Goal: Find contact information: Find contact information

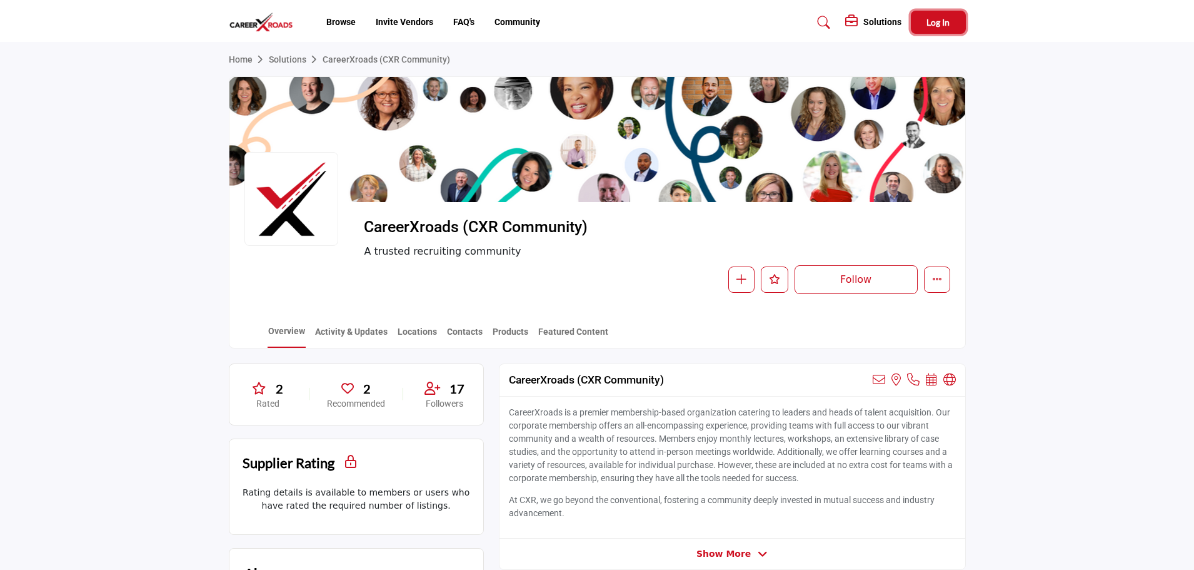
click at [952, 28] on button "Log In" at bounding box center [938, 22] width 55 height 23
click at [935, 26] on span "Log In" at bounding box center [938, 22] width 23 height 11
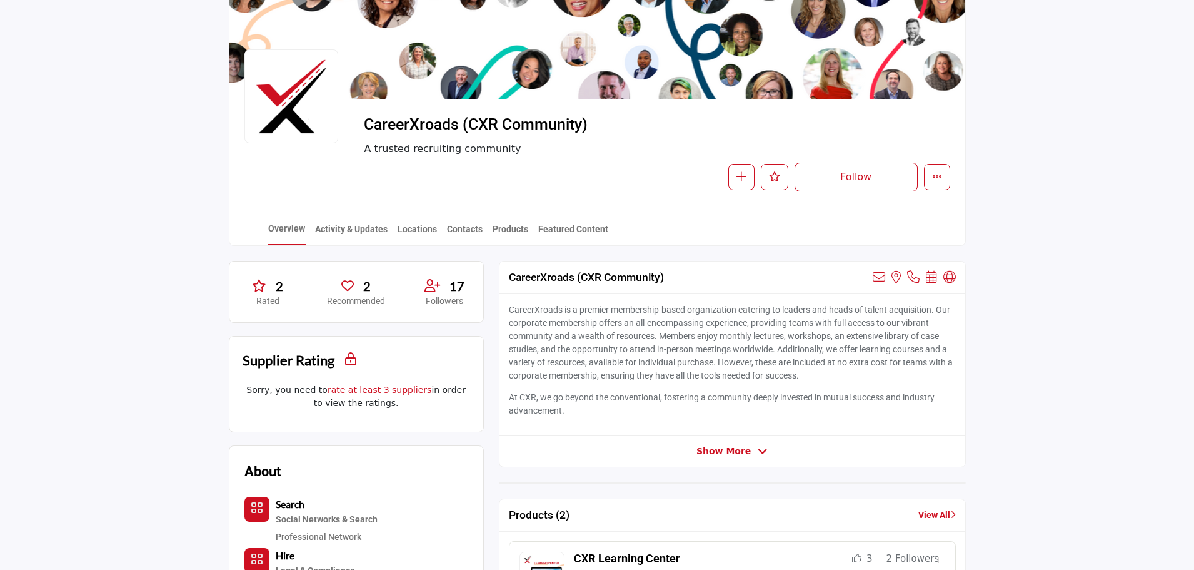
scroll to position [125, 0]
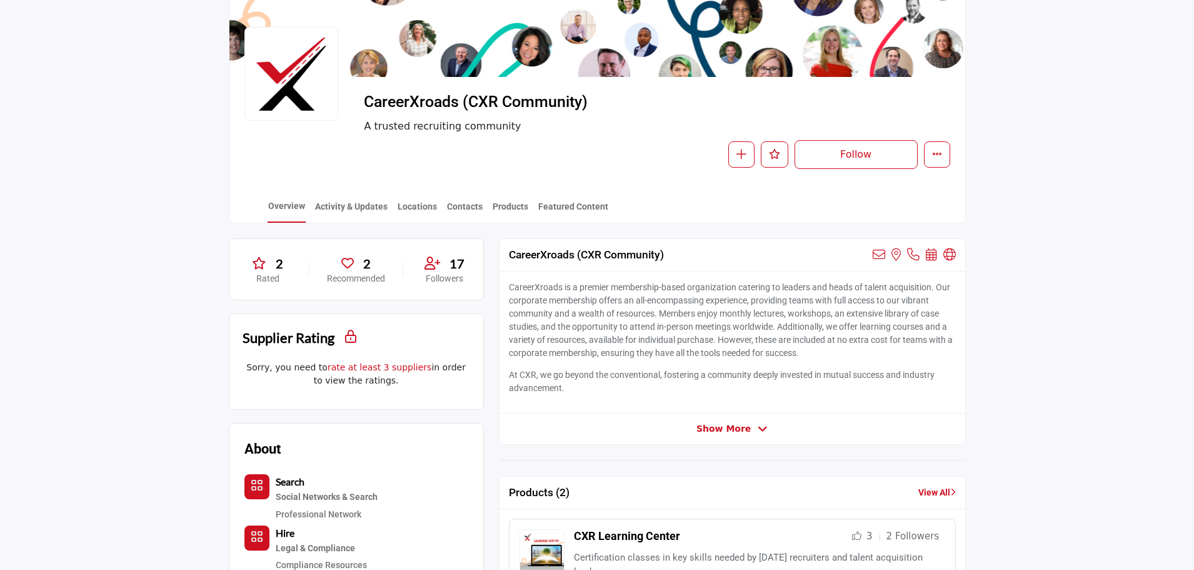
click at [363, 271] on div "2" at bounding box center [356, 263] width 58 height 19
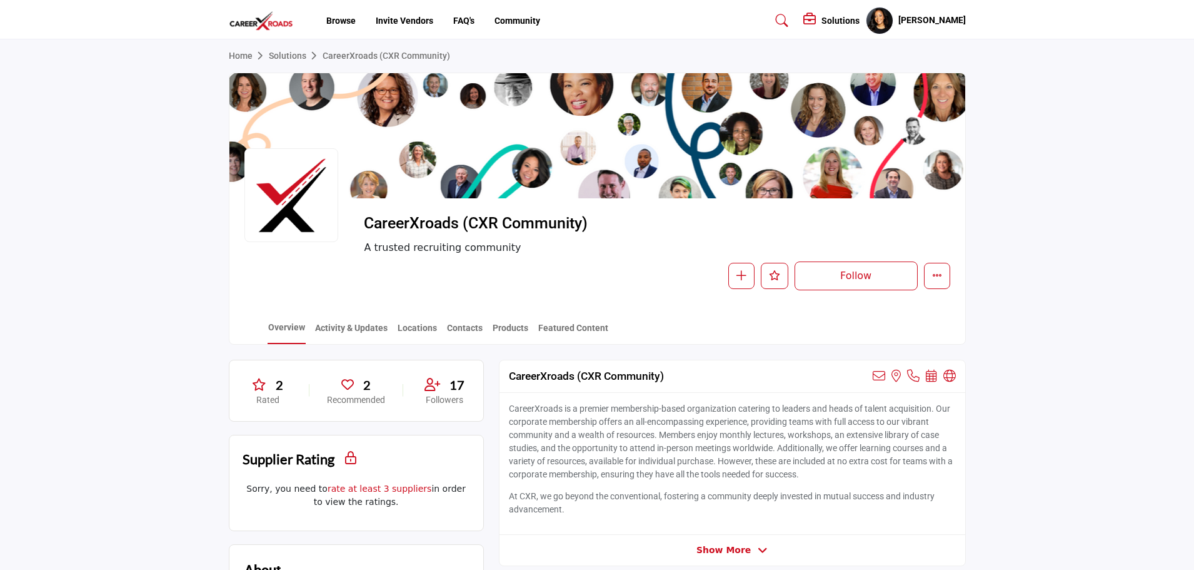
scroll to position [0, 0]
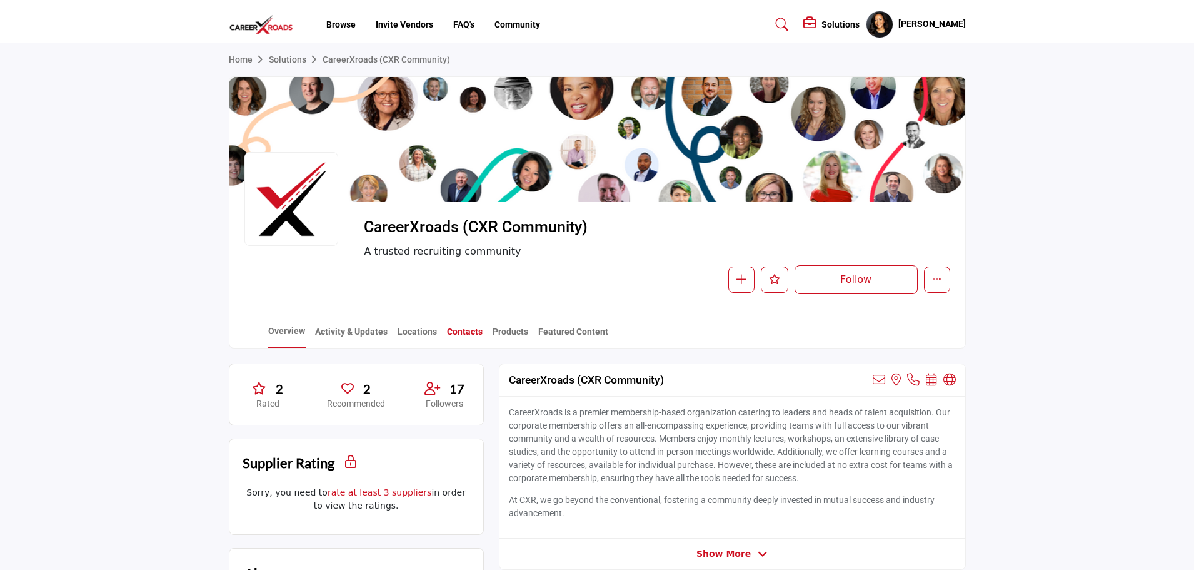
click at [465, 331] on link "Contacts" at bounding box center [464, 336] width 37 height 22
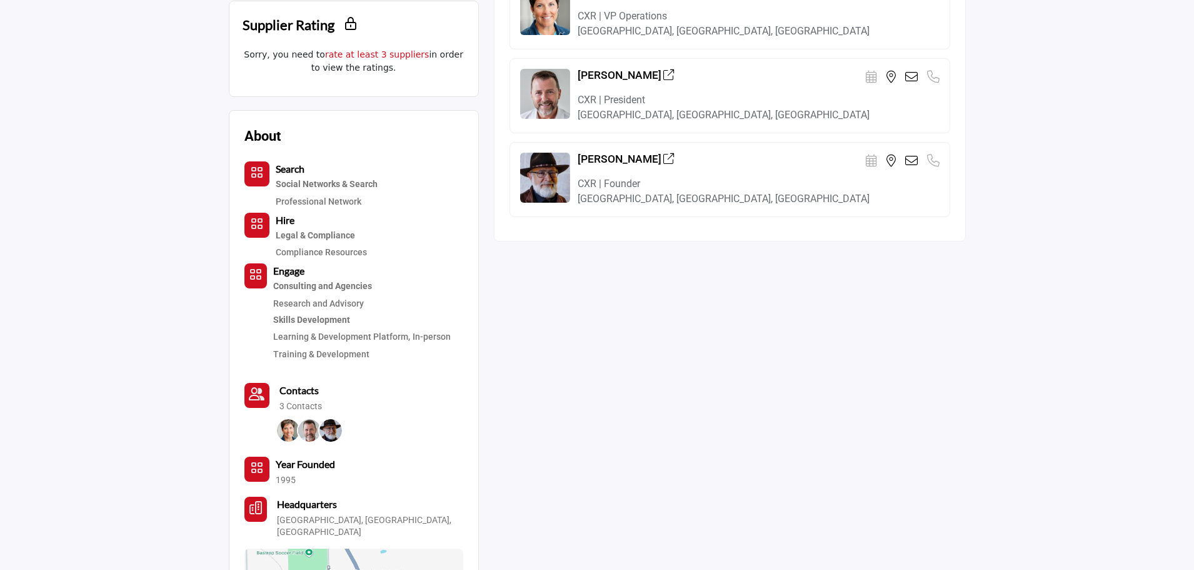
scroll to position [125, 0]
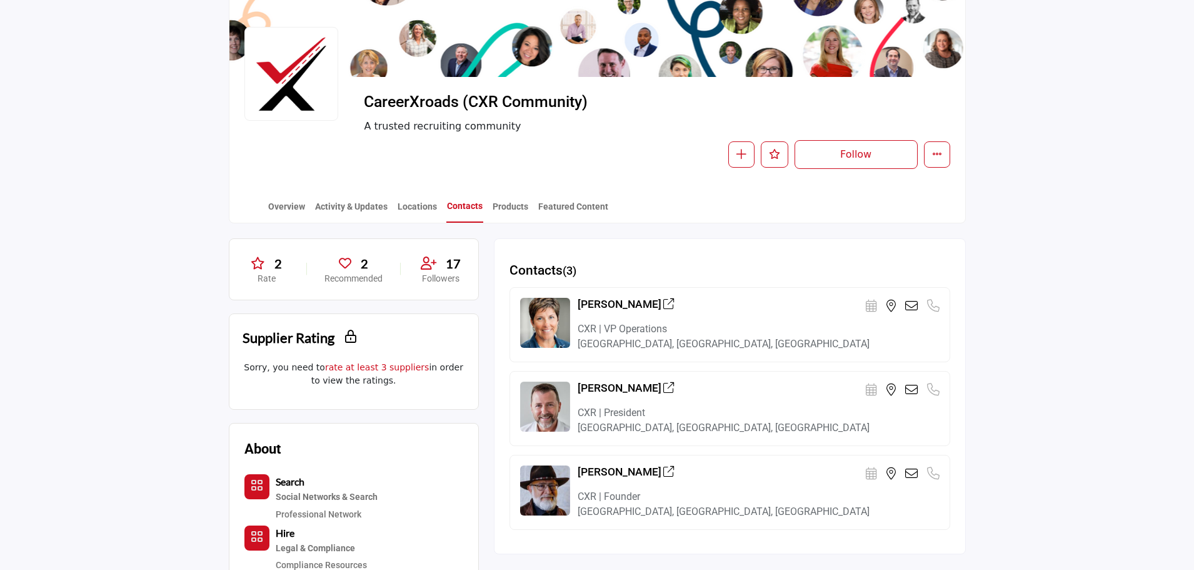
click at [453, 212] on link "Contacts" at bounding box center [464, 210] width 37 height 23
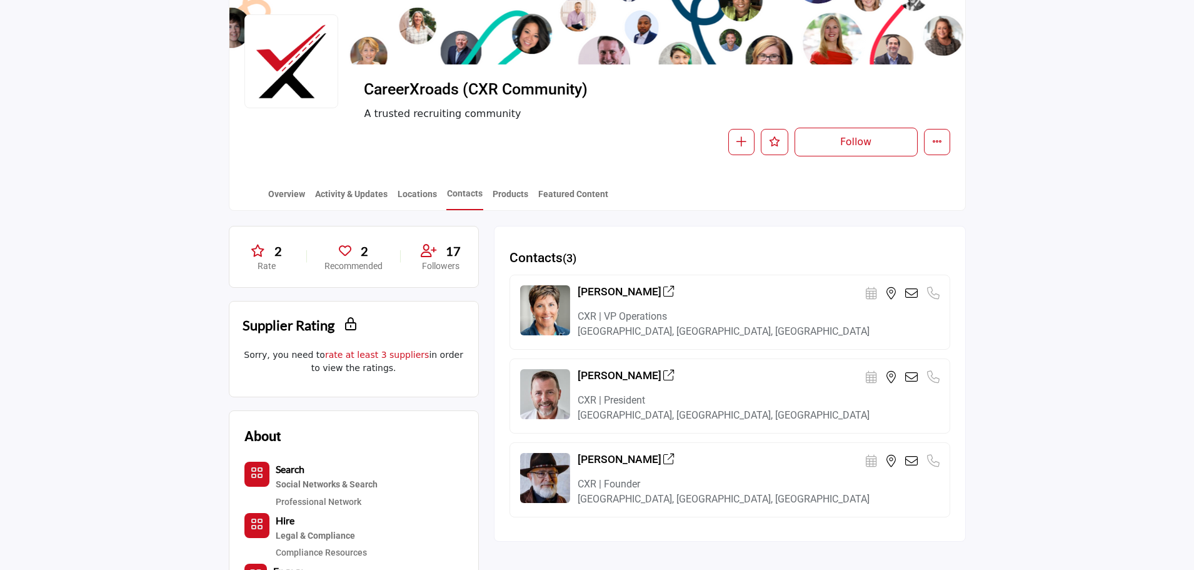
scroll to position [63, 0]
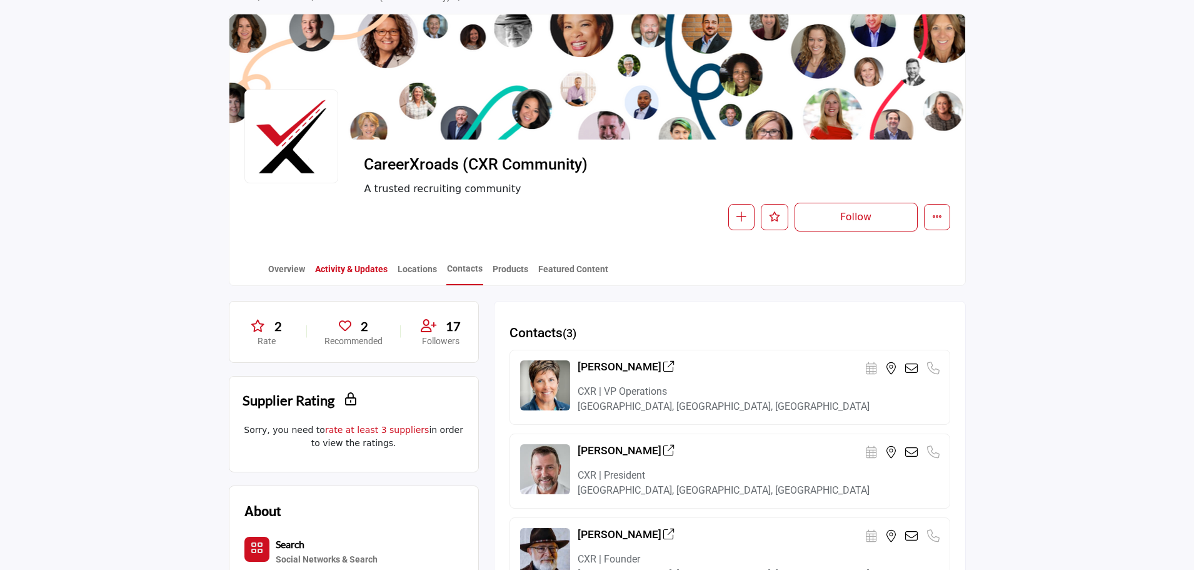
click at [330, 273] on link "Activity & Updates" at bounding box center [352, 274] width 74 height 22
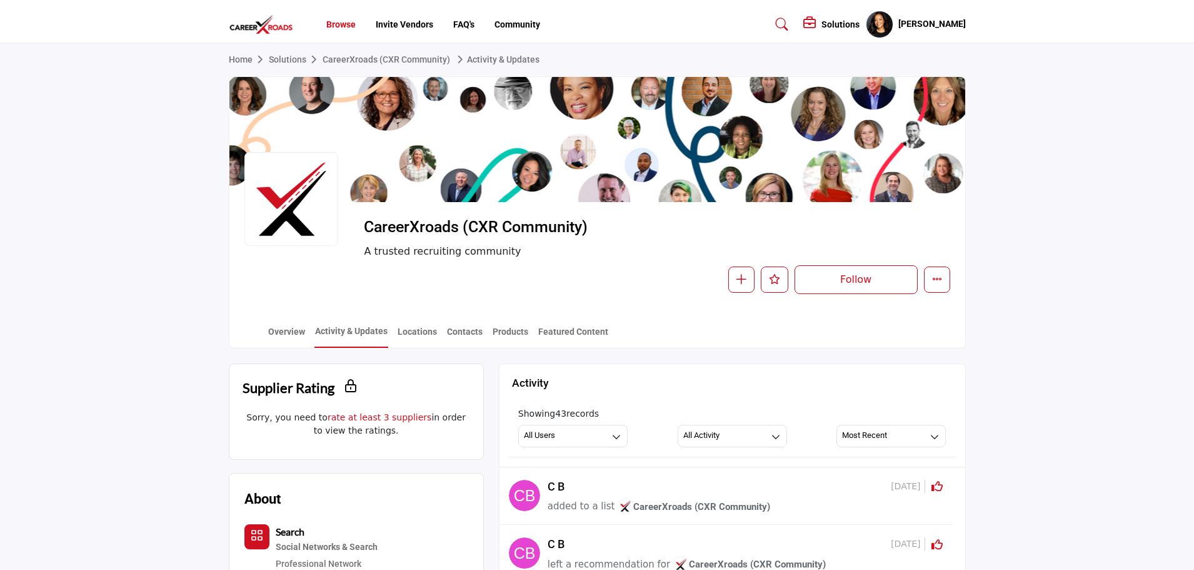
click at [347, 19] on li "Browse" at bounding box center [340, 24] width 29 height 13
click at [532, 25] on link "Community" at bounding box center [518, 24] width 46 height 10
